Goal: Task Accomplishment & Management: Use online tool/utility

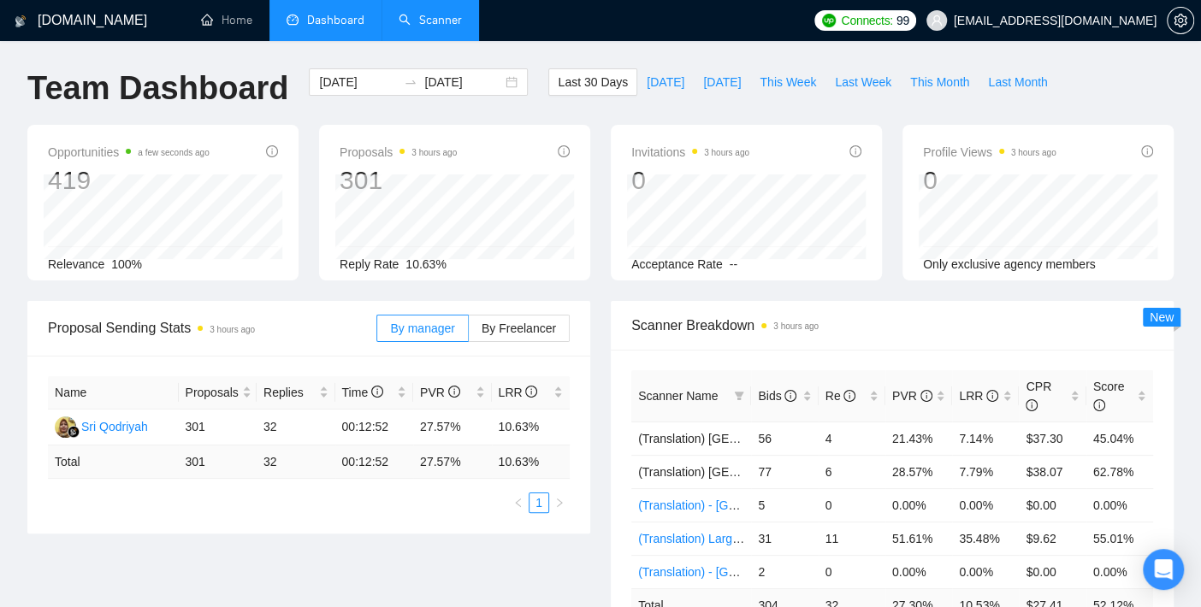
click at [441, 21] on link "Scanner" at bounding box center [430, 20] width 63 height 15
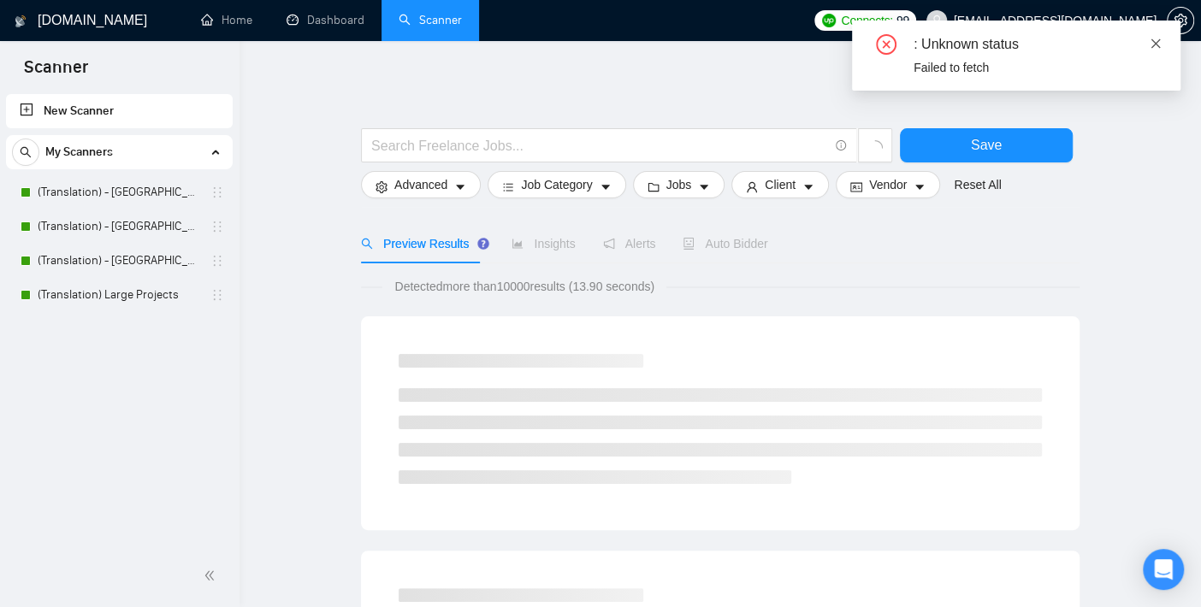
click at [1153, 41] on icon "close" at bounding box center [1155, 42] width 9 height 9
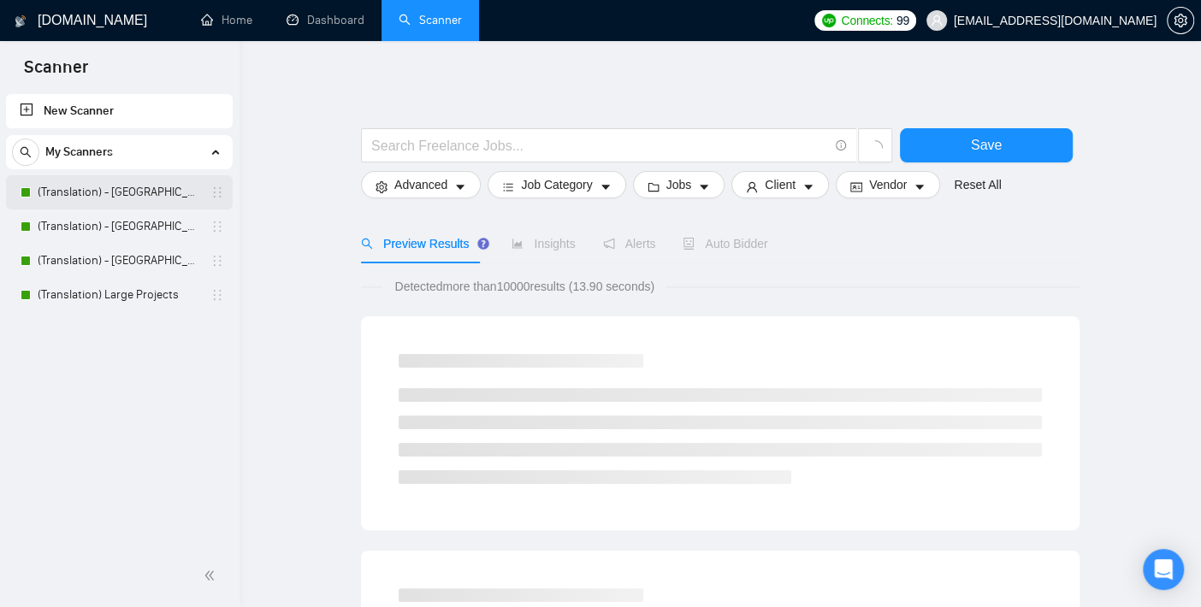
click at [133, 189] on link "(Translation) - [GEOGRAPHIC_DATA]" at bounding box center [119, 192] width 162 height 34
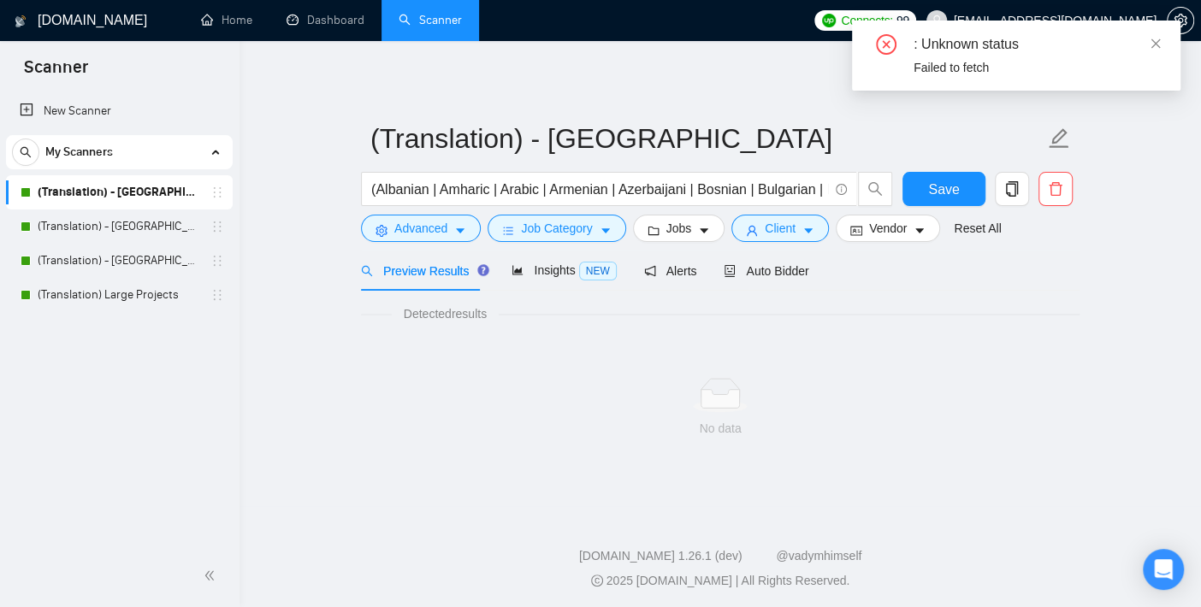
click at [168, 363] on div "New Scanner My Scanners (Translation) - [GEOGRAPHIC_DATA] (Translation) - [GEOG…" at bounding box center [119, 318] width 239 height 454
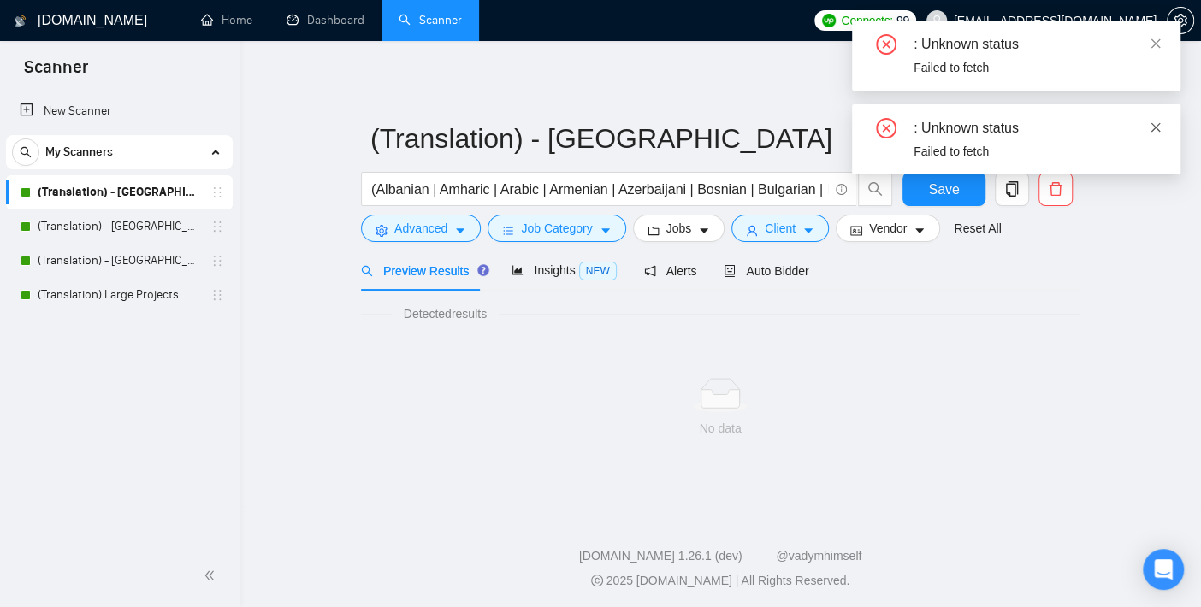
click at [1157, 125] on icon "close" at bounding box center [1155, 126] width 9 height 9
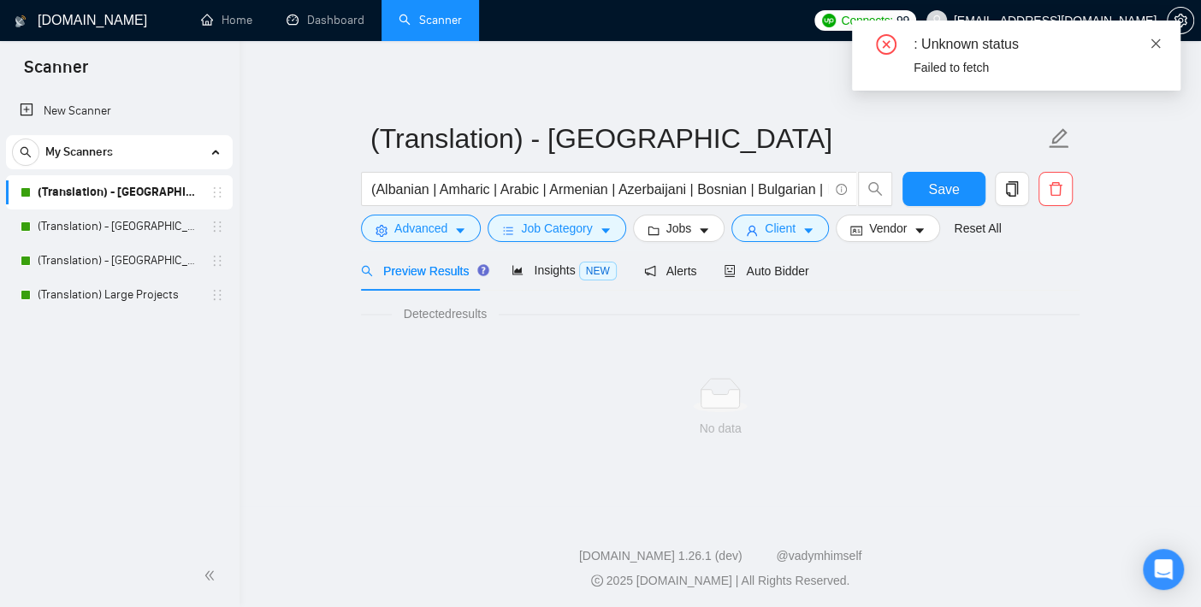
click at [1157, 38] on icon "close" at bounding box center [1155, 44] width 12 height 12
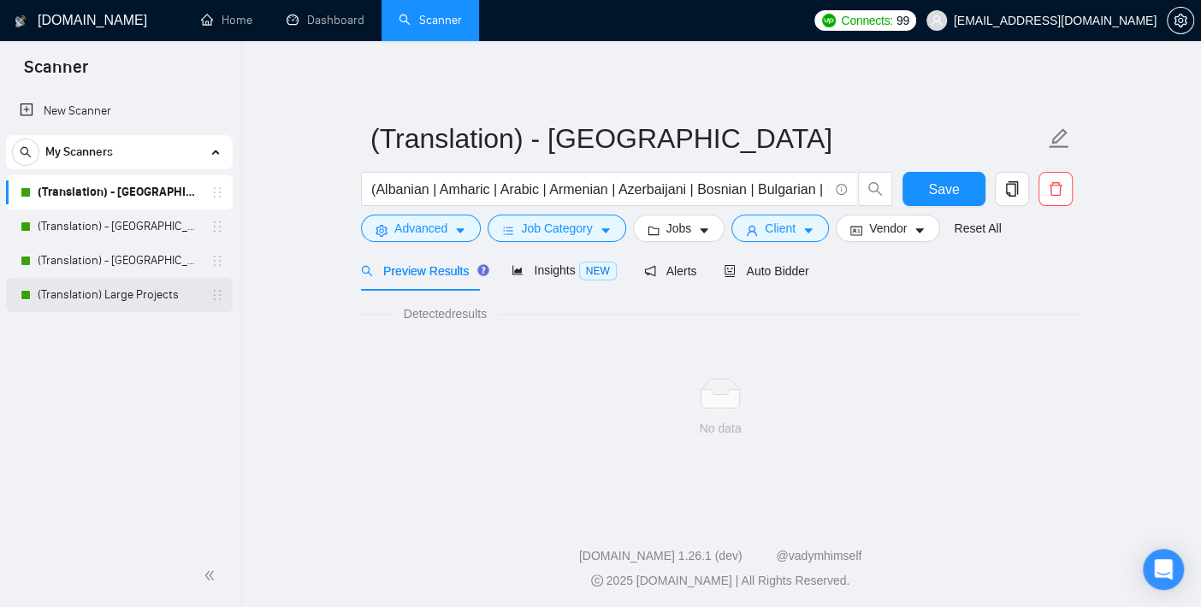
click at [117, 299] on link "(Translation) Large Projects" at bounding box center [119, 295] width 162 height 34
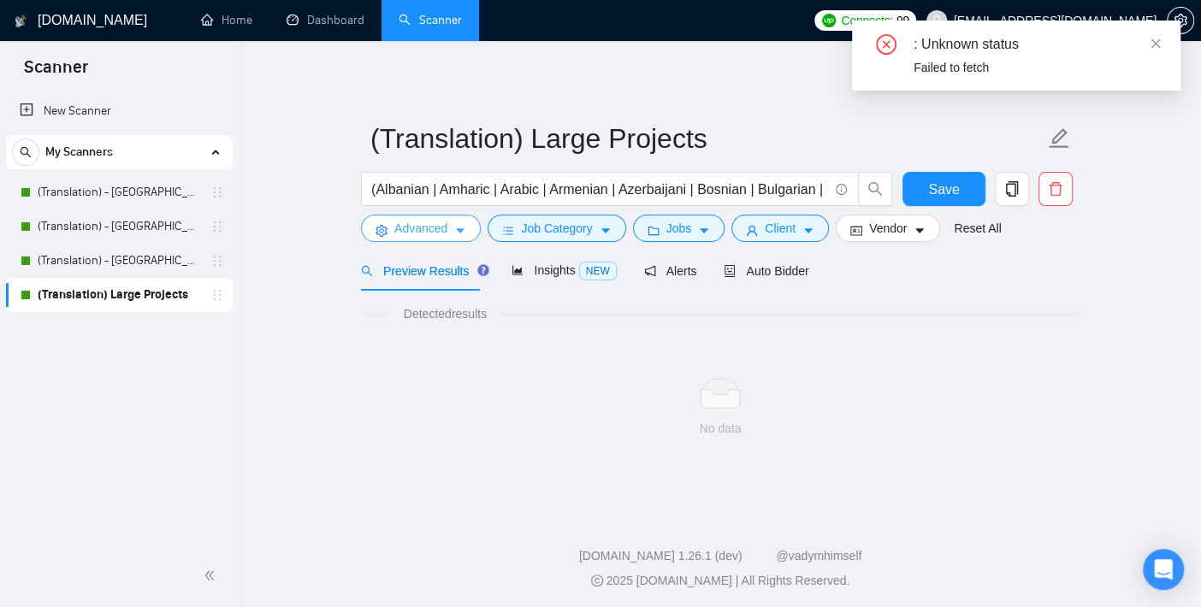
click at [434, 227] on span "Advanced" at bounding box center [420, 228] width 53 height 19
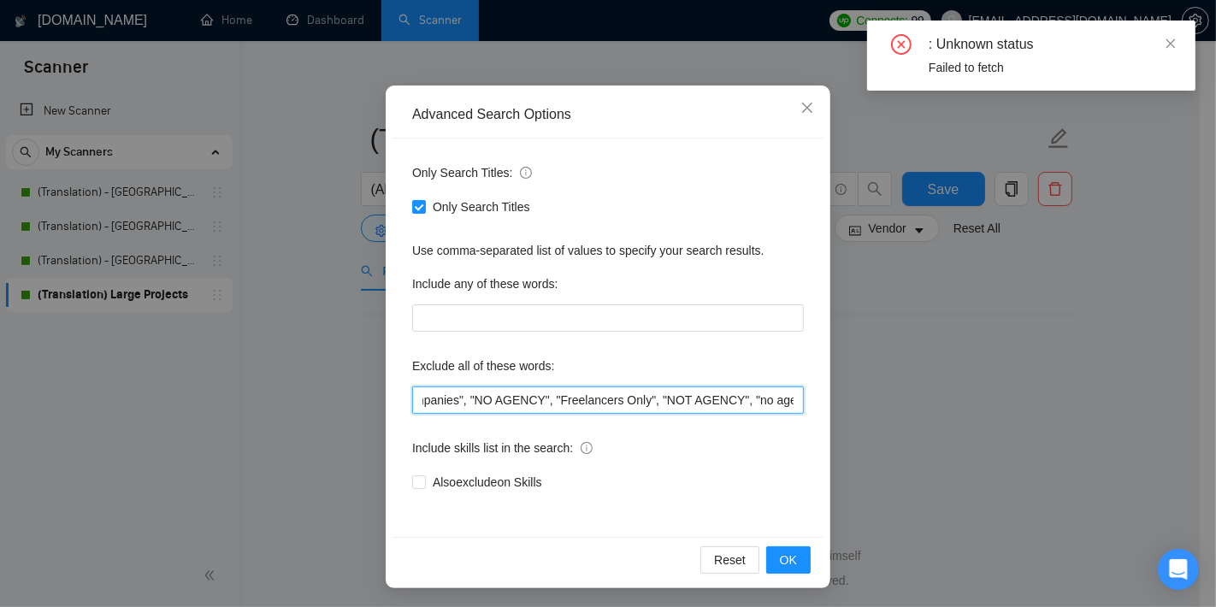
scroll to position [0, 1725]
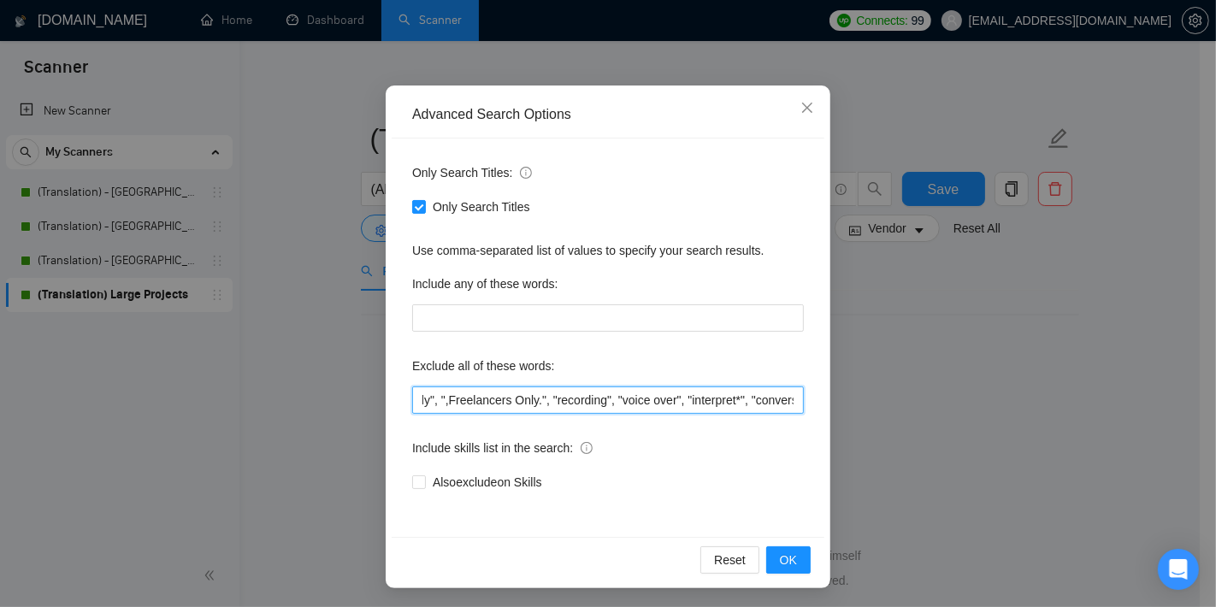
drag, startPoint x: 627, startPoint y: 396, endPoint x: 963, endPoint y: 392, distance: 336.1
click at [1031, 411] on div "Advanced Search Options Only Search Titles: Only Search Titles Use comma-separa…" at bounding box center [608, 303] width 1216 height 607
click at [298, 355] on div "Advanced Search Options Only Search Titles: Only Search Titles Use comma-separa…" at bounding box center [608, 303] width 1216 height 607
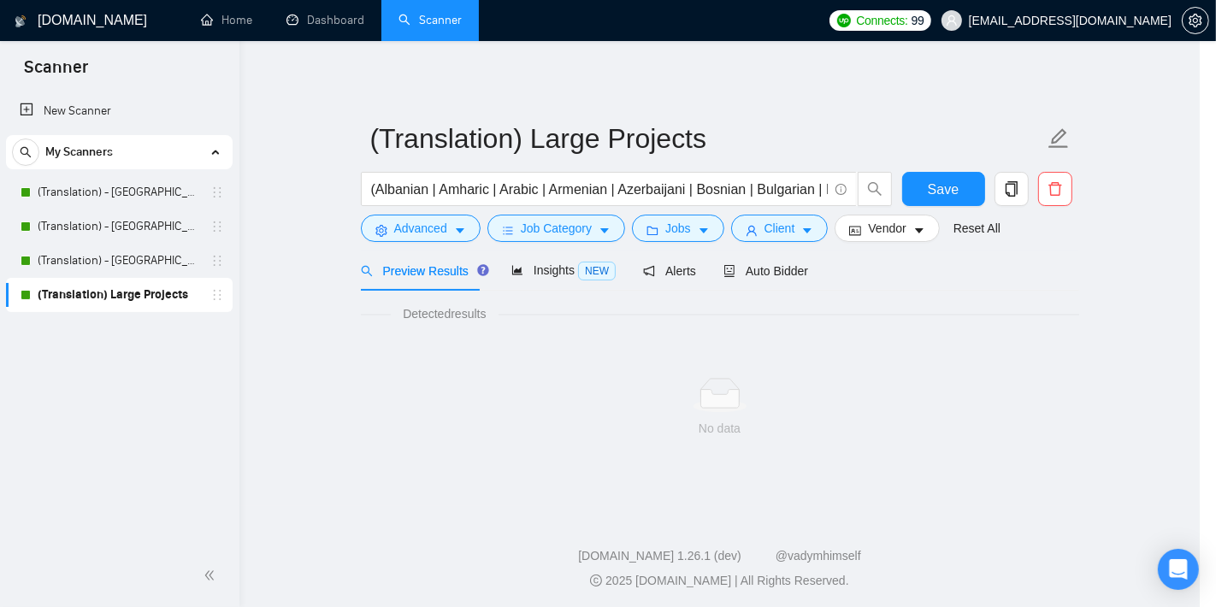
scroll to position [17, 0]
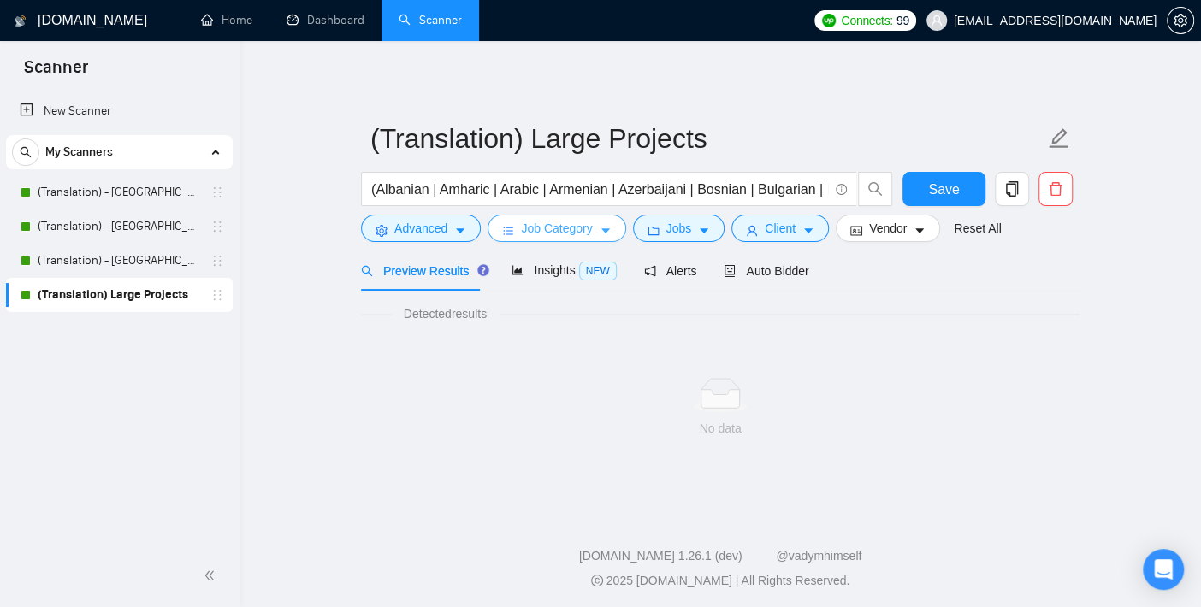
click at [564, 229] on span "Job Category" at bounding box center [556, 228] width 71 height 19
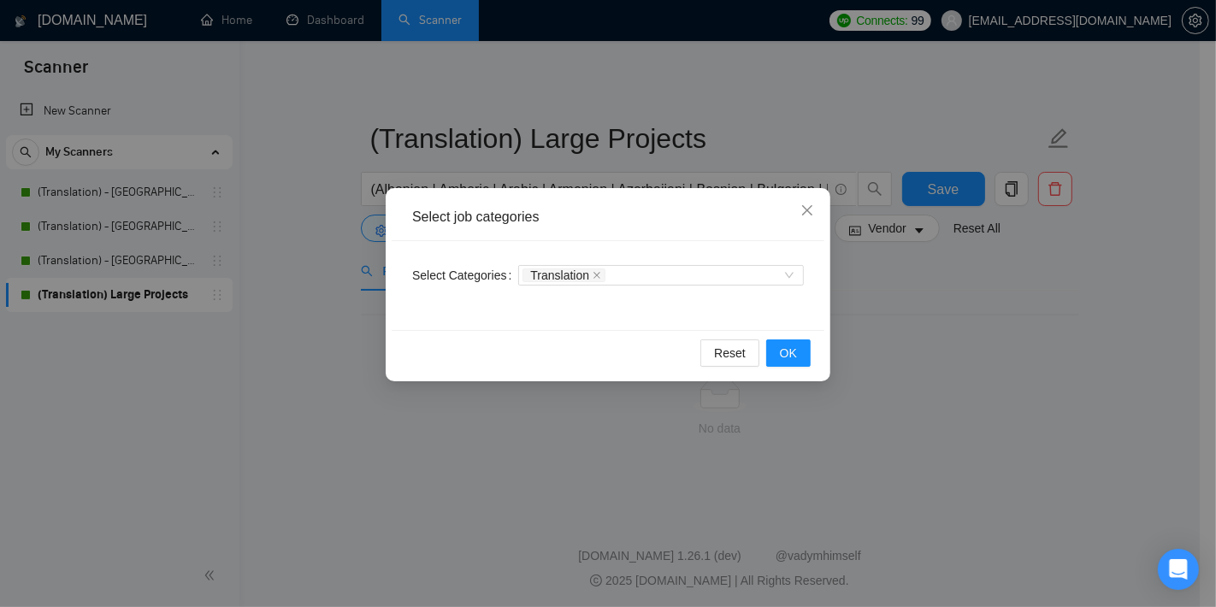
click at [305, 346] on div "Select job categories Select Categories Translation Reset OK" at bounding box center [608, 303] width 1216 height 607
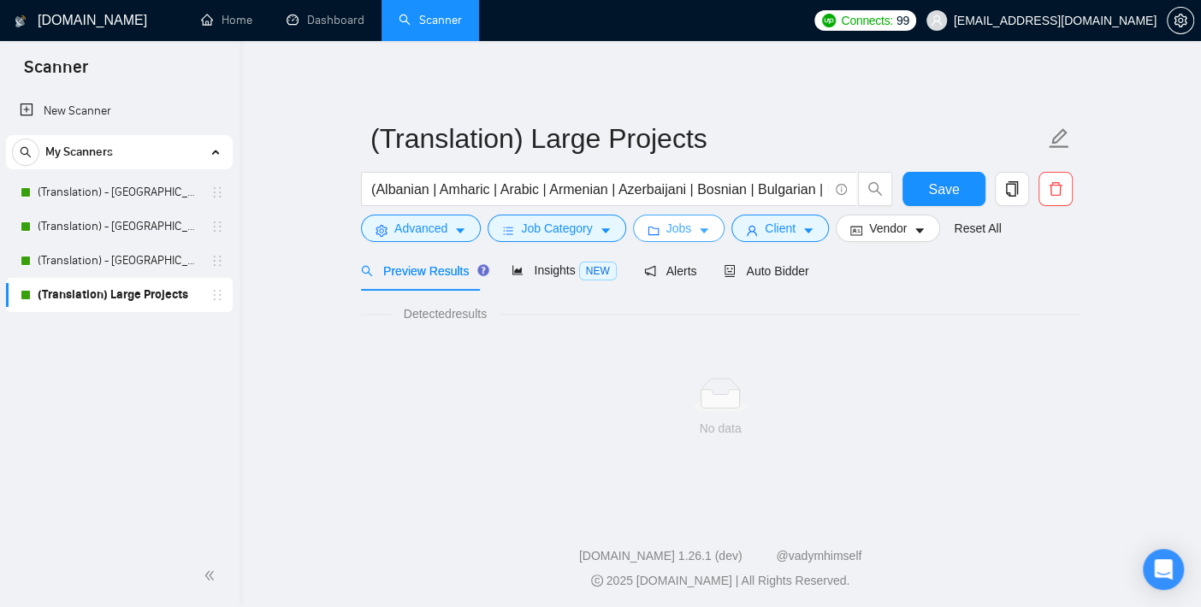
click at [669, 231] on span "Jobs" at bounding box center [679, 228] width 26 height 19
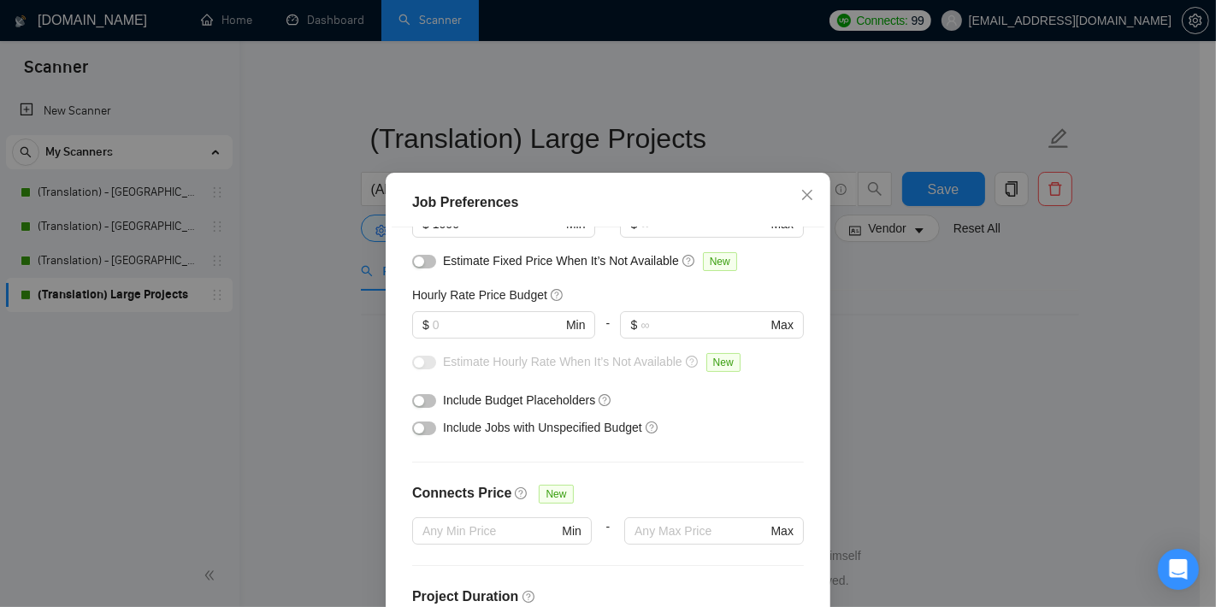
scroll to position [157, 0]
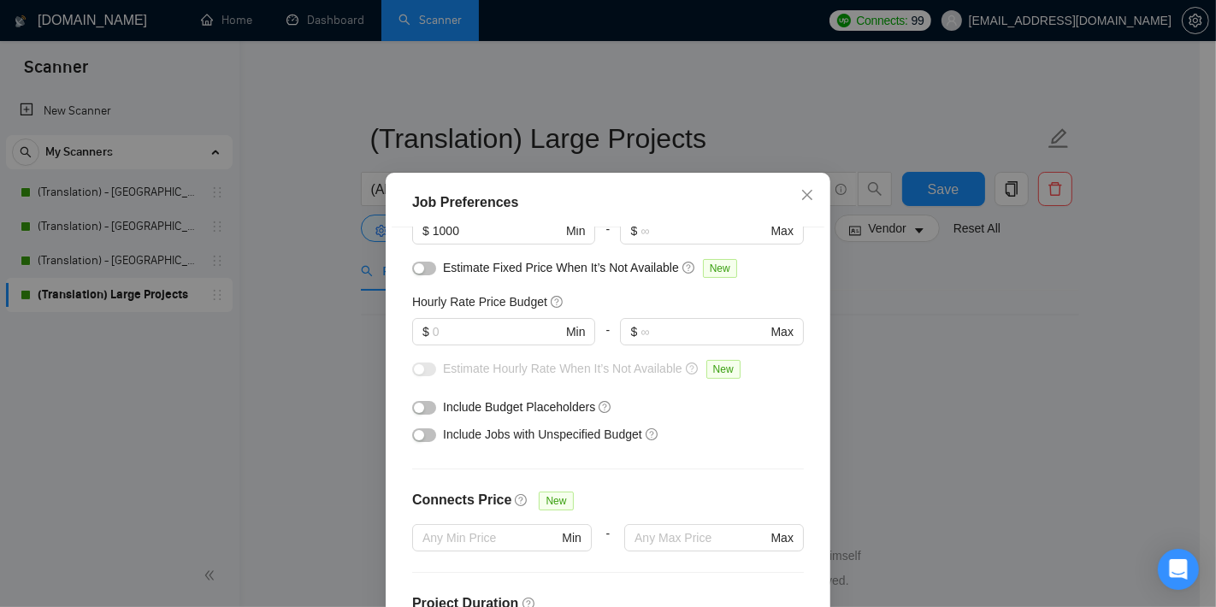
click at [308, 379] on div "Job Preferences Budget Project Type All Fixed Price Hourly Rate Fixed Price Bud…" at bounding box center [608, 303] width 1216 height 607
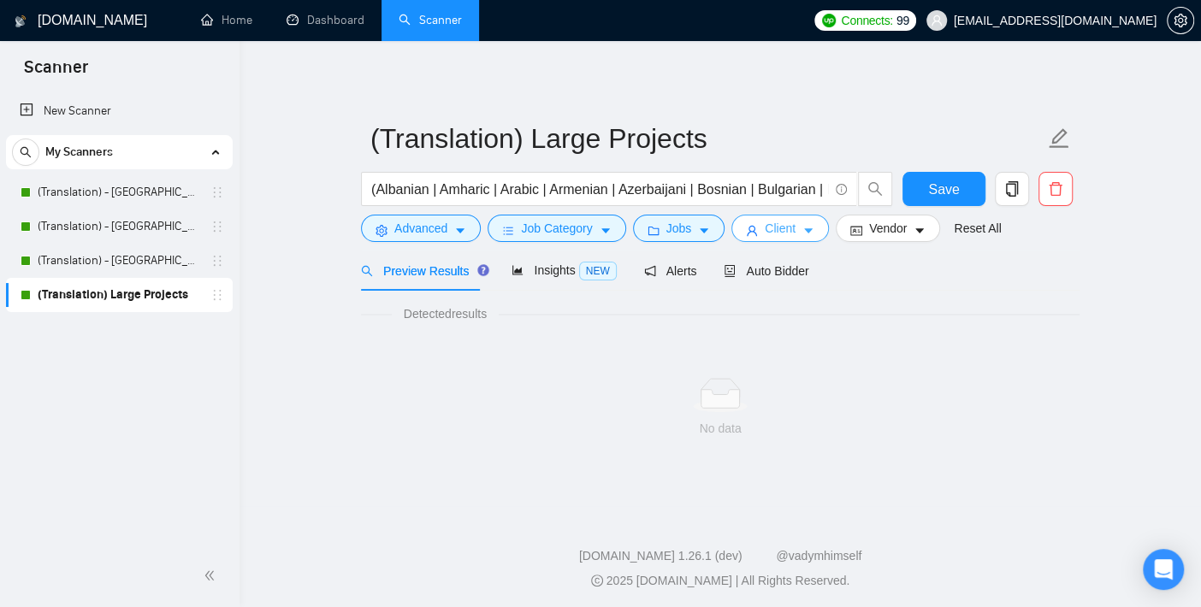
click at [770, 231] on span "Client" at bounding box center [780, 228] width 31 height 19
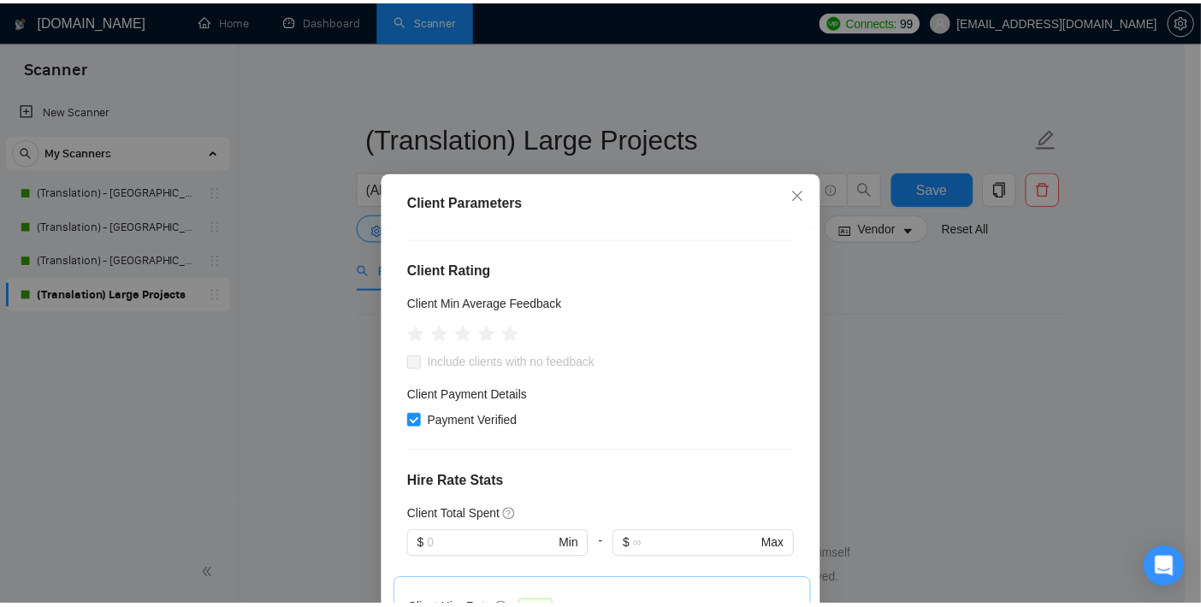
scroll to position [190, 0]
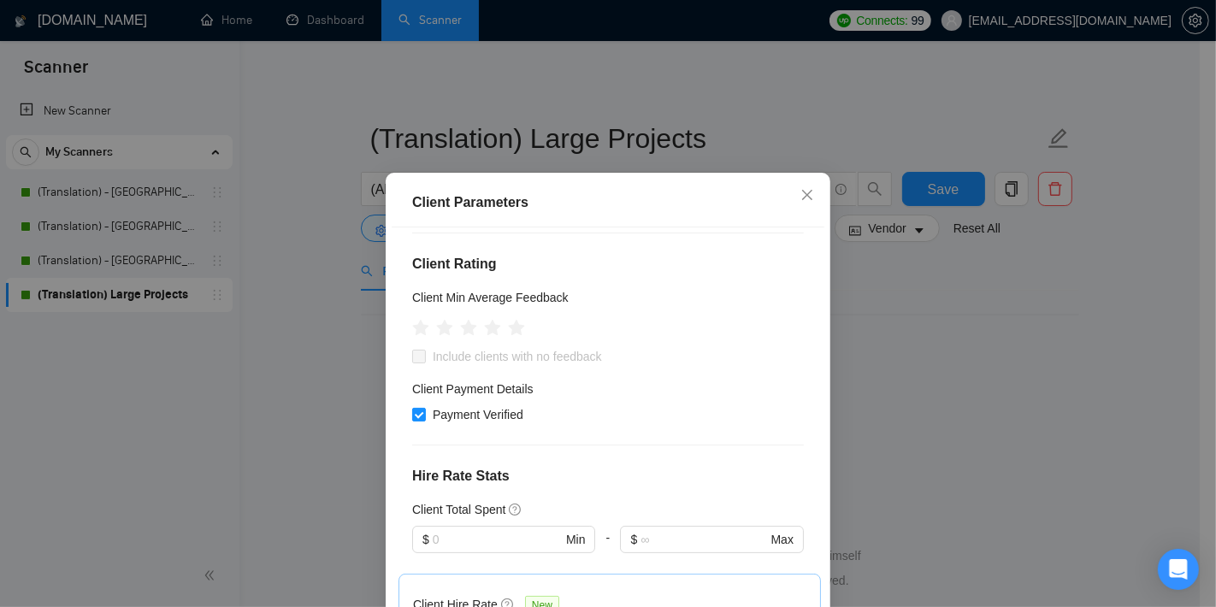
click at [344, 348] on div "Client Parameters Client Location Include Client Countries Select Exclude Clien…" at bounding box center [608, 303] width 1216 height 607
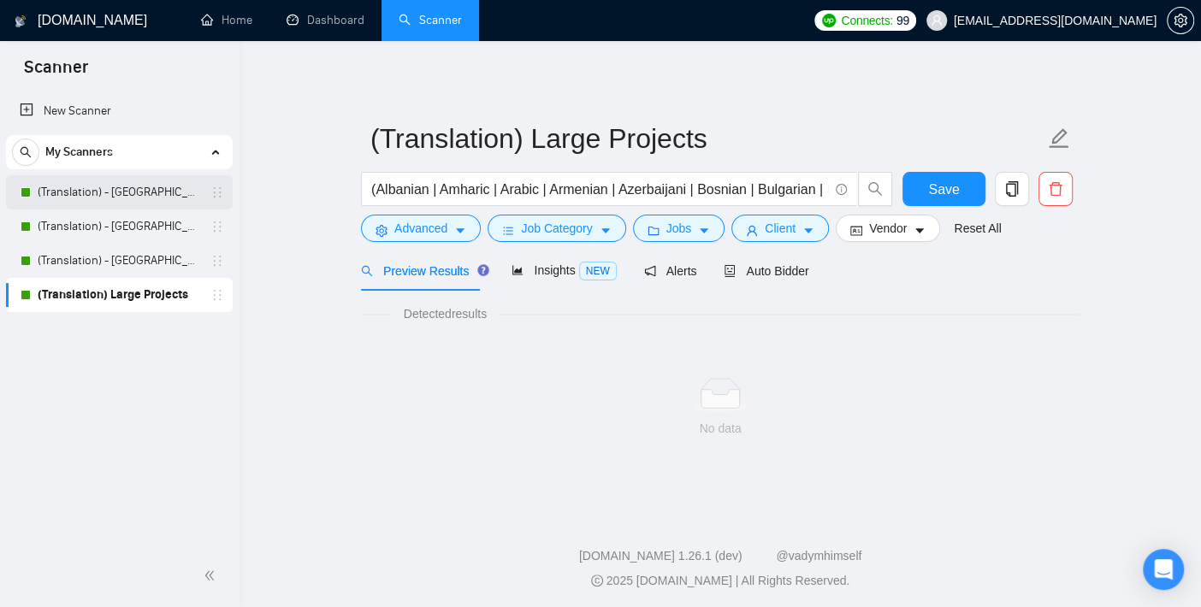
click at [144, 196] on link "(Translation) - [GEOGRAPHIC_DATA]" at bounding box center [119, 192] width 162 height 34
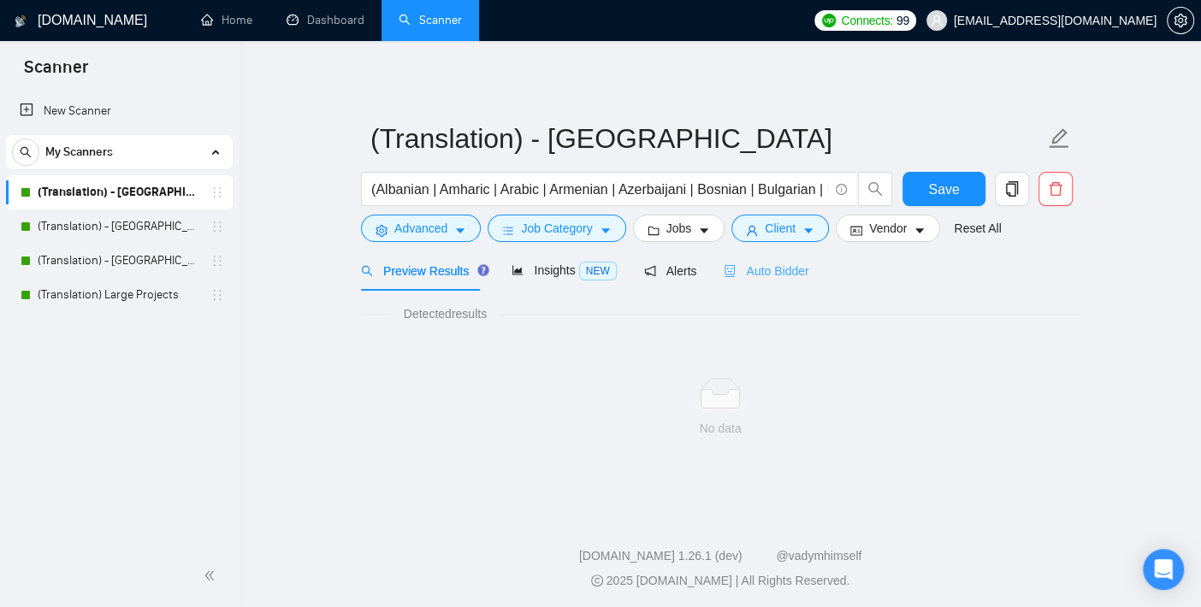
click at [785, 280] on div "Auto Bidder" at bounding box center [766, 271] width 85 height 40
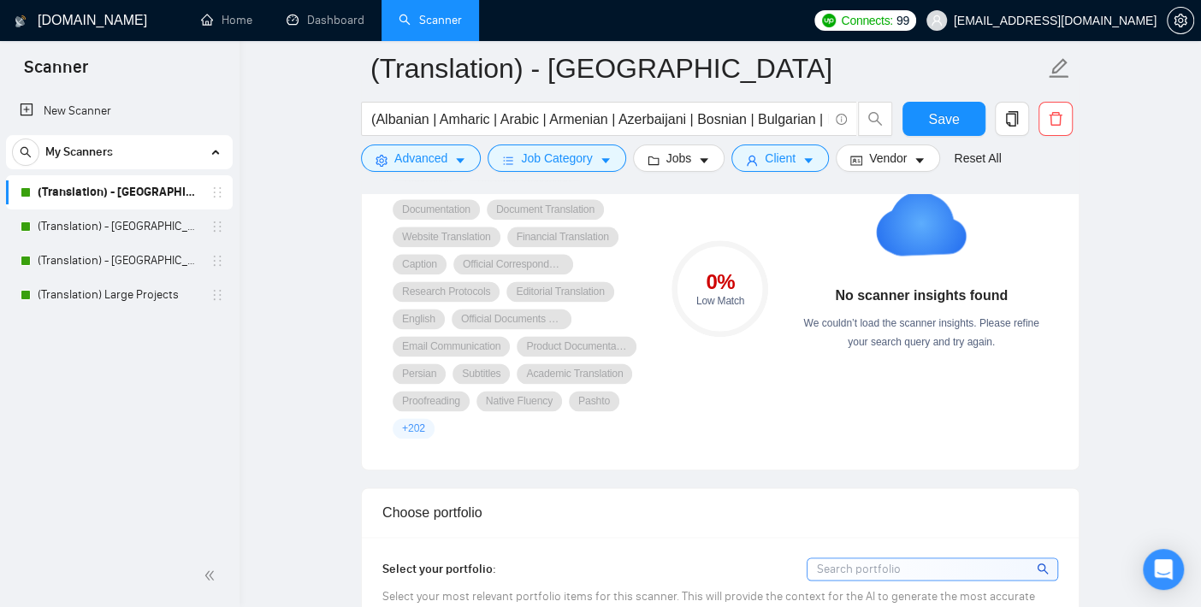
scroll to position [1235, 0]
